Goal: Information Seeking & Learning: Learn about a topic

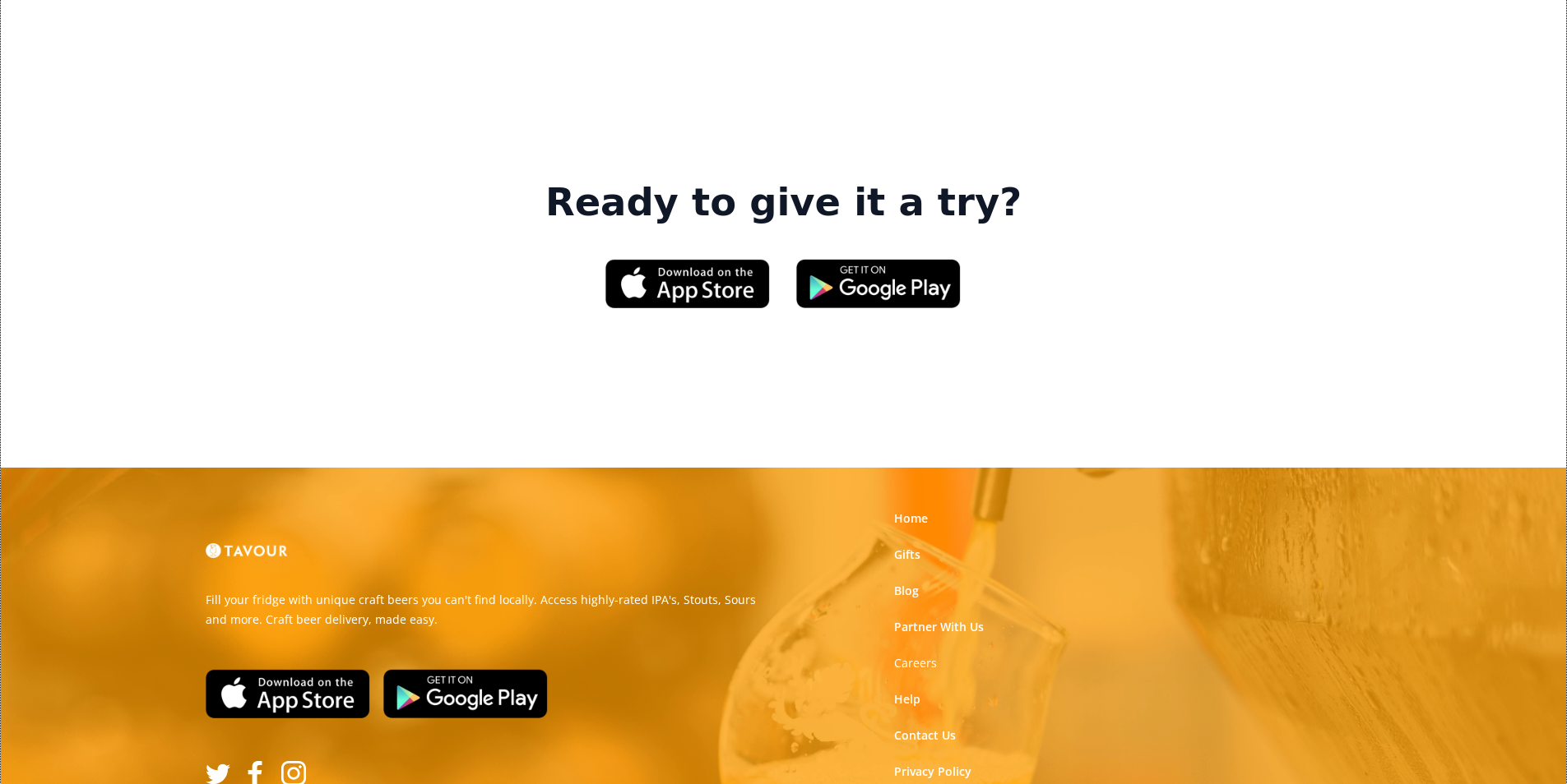
scroll to position [2487, 0]
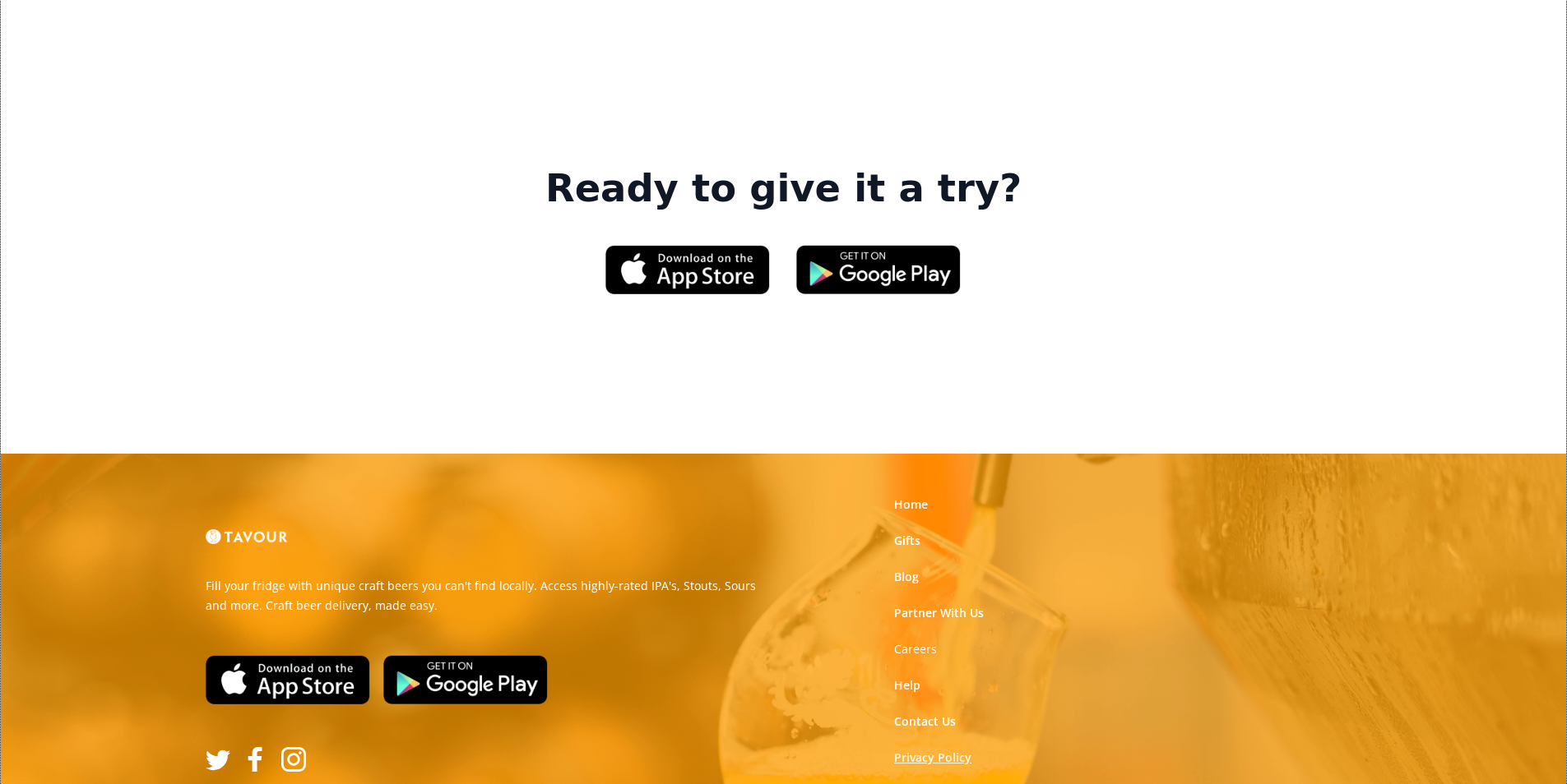
click at [952, 749] on link "Privacy Policy" at bounding box center [932, 757] width 78 height 16
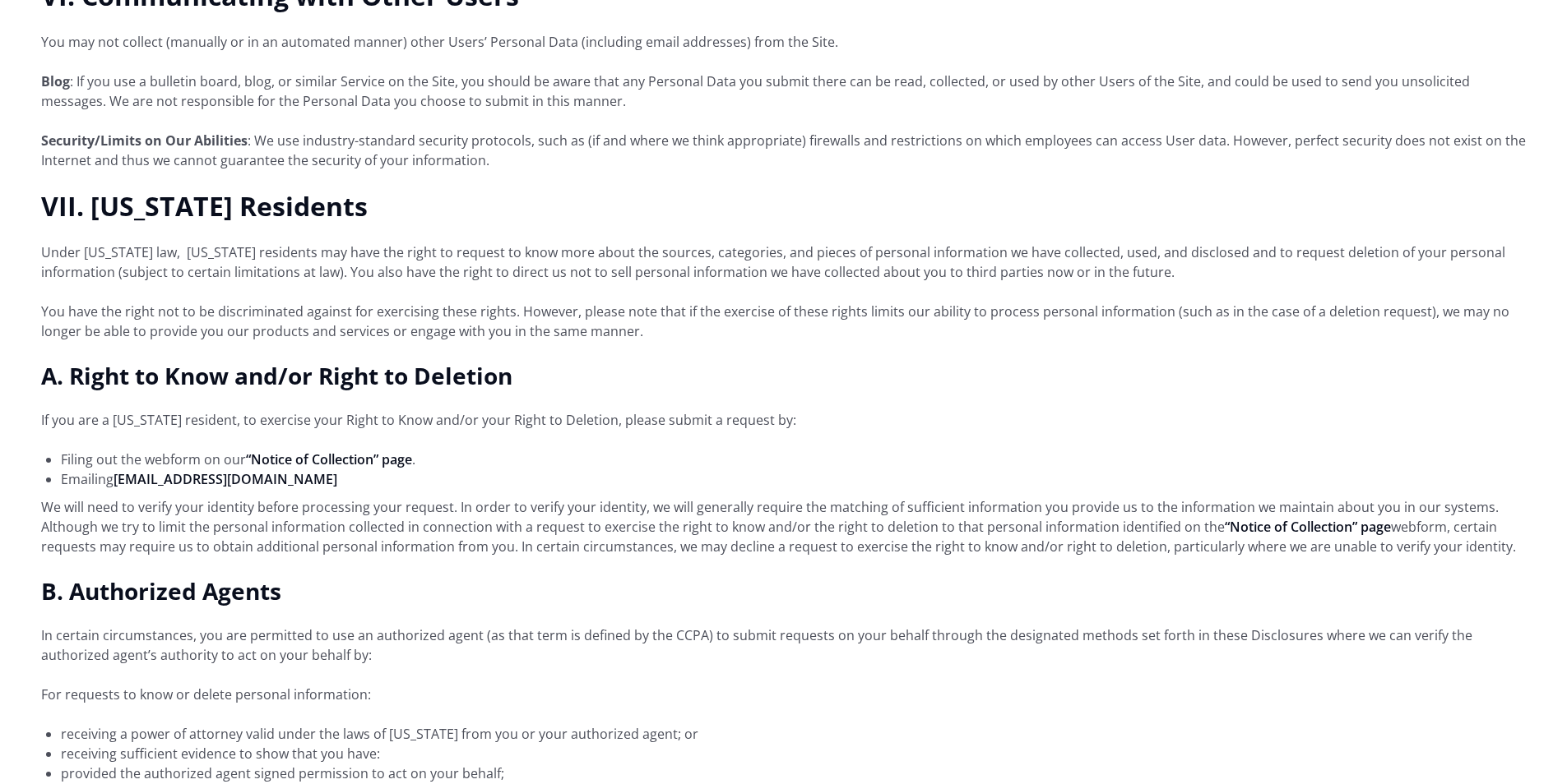
scroll to position [3288, 0]
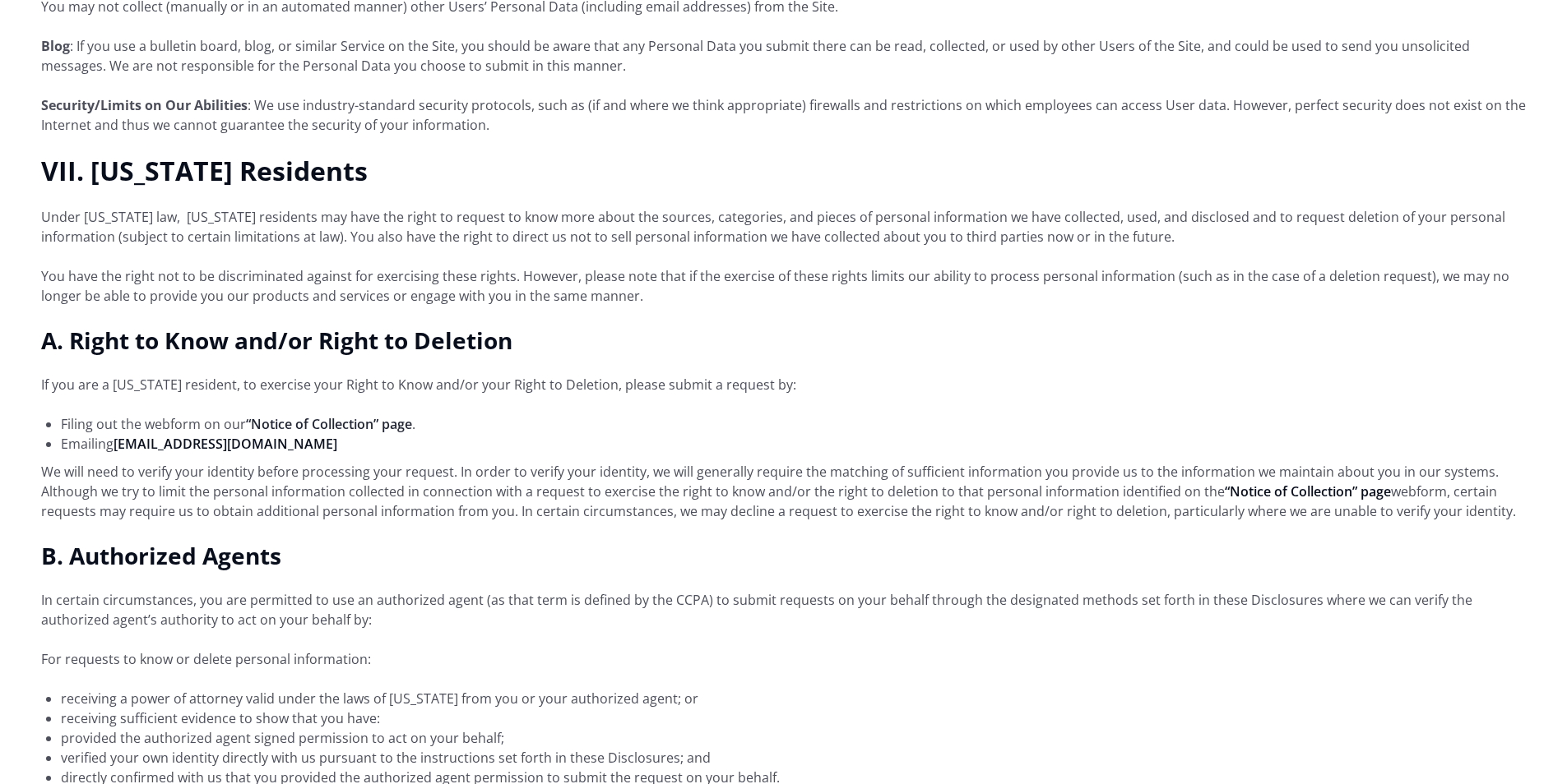
click at [404, 416] on link "“Notice of Collection” page" at bounding box center [328, 424] width 166 height 18
